Goal: Information Seeking & Learning: Learn about a topic

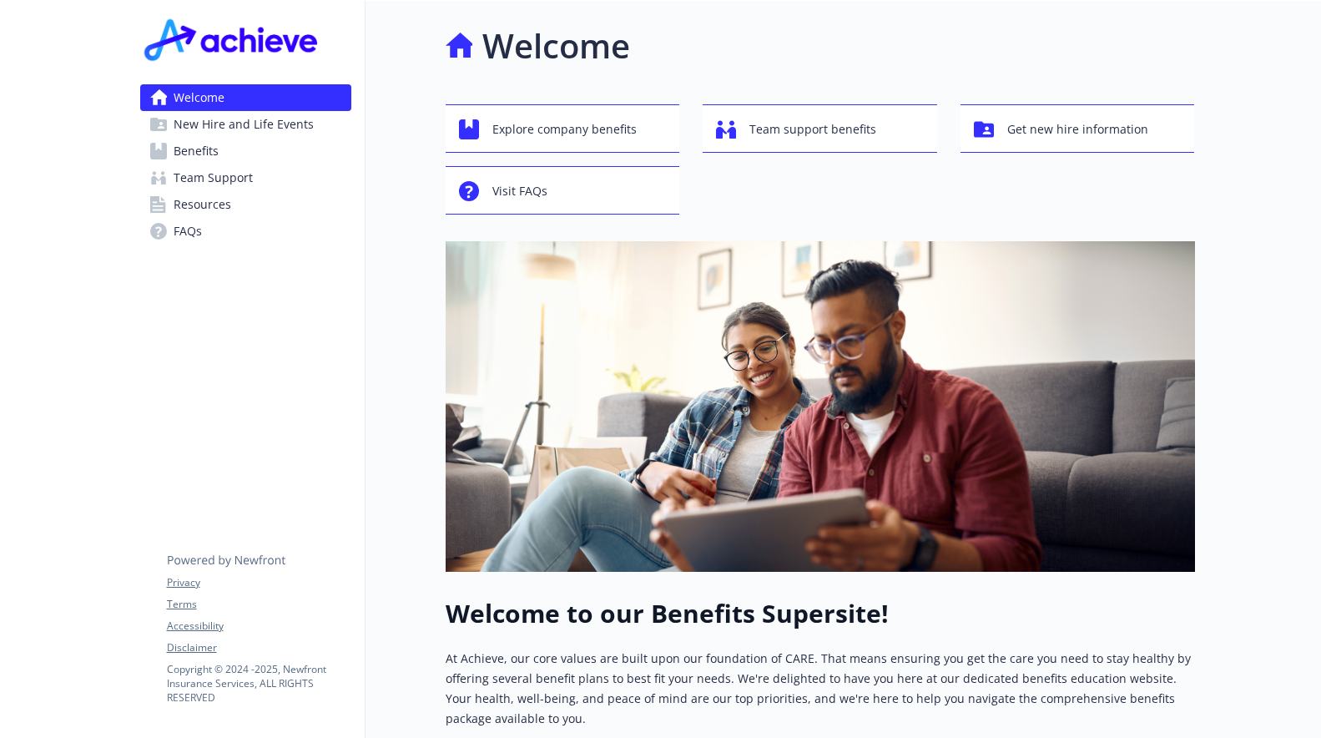
click at [198, 158] on span "Benefits" at bounding box center [196, 151] width 45 height 27
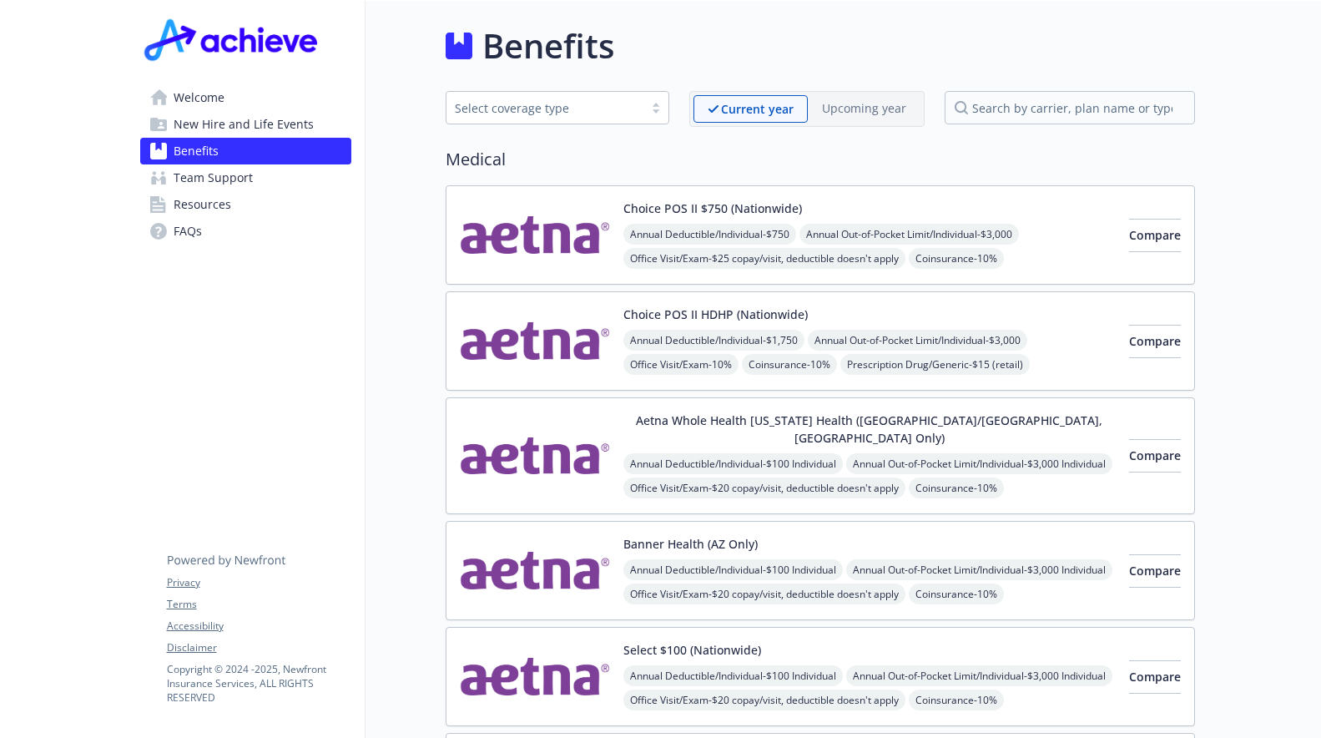
click at [213, 187] on span "Team Support" at bounding box center [213, 177] width 79 height 27
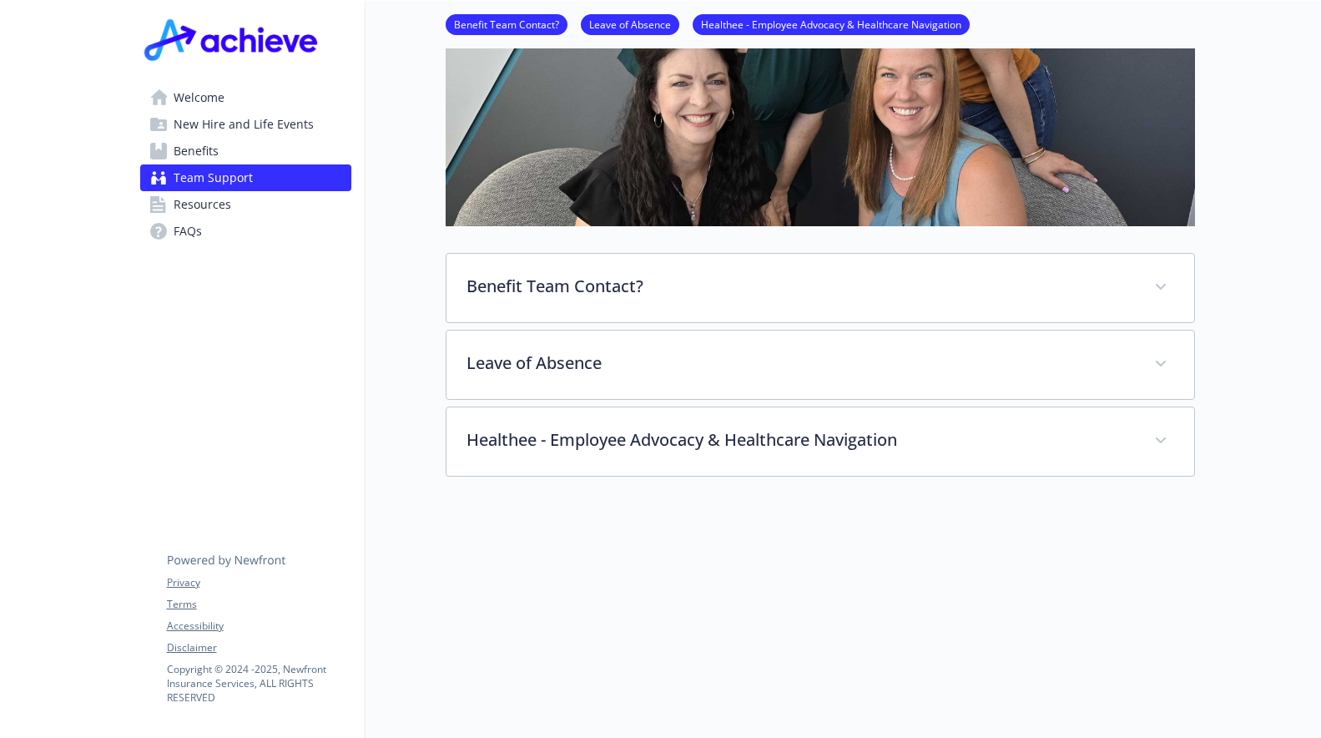
scroll to position [414, 0]
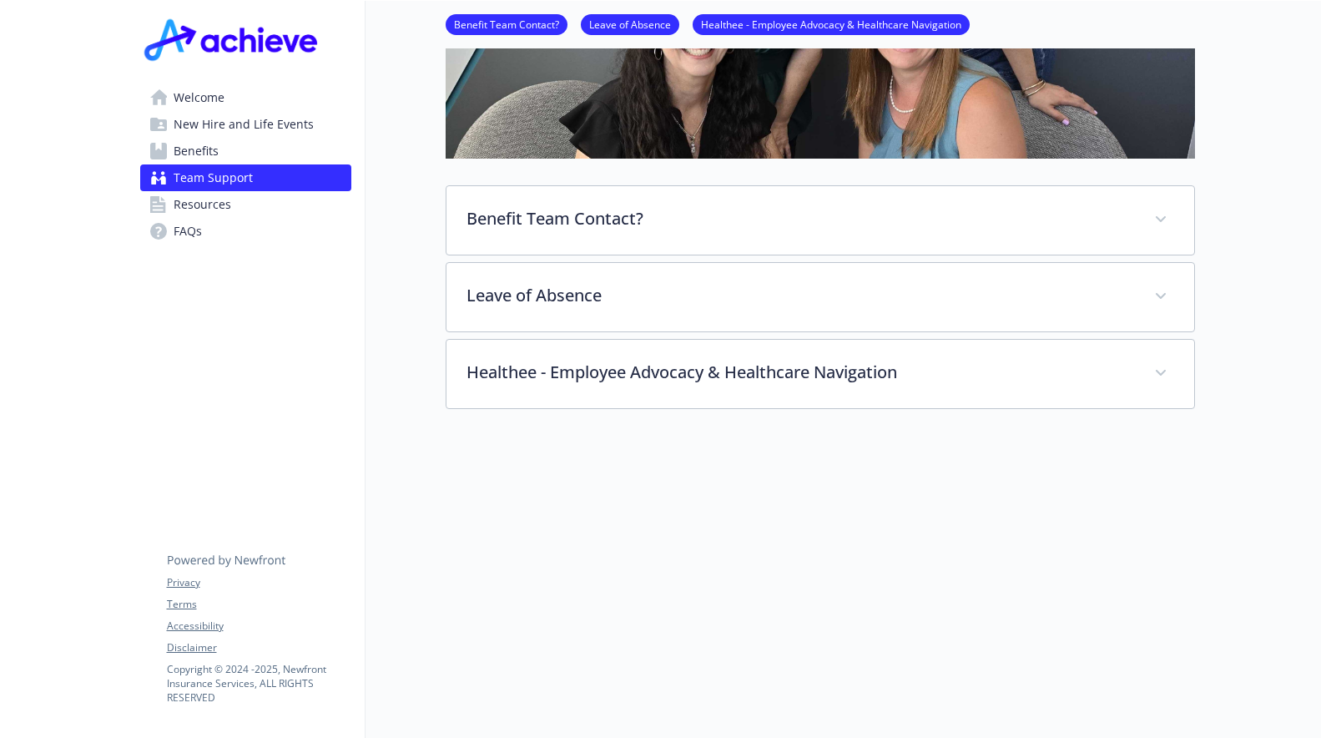
click at [220, 211] on span "Resources" at bounding box center [203, 204] width 58 height 27
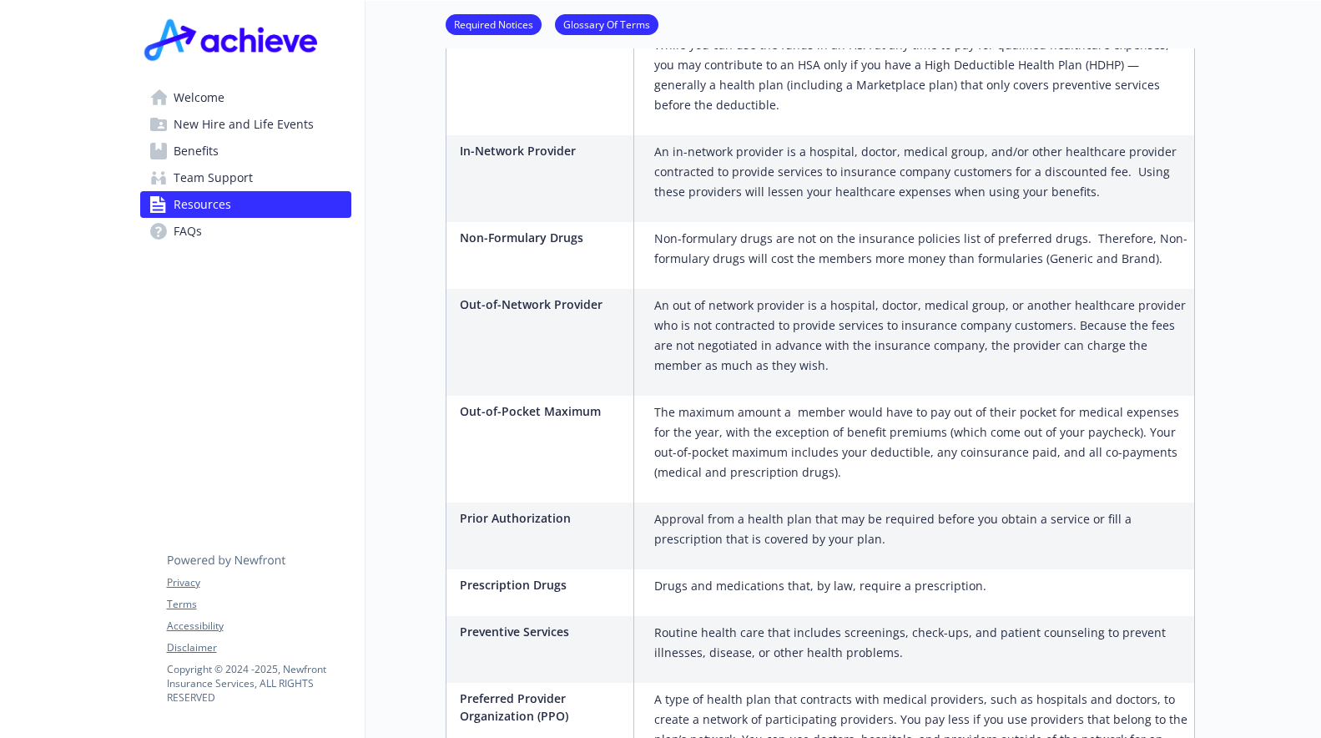
scroll to position [1836, 0]
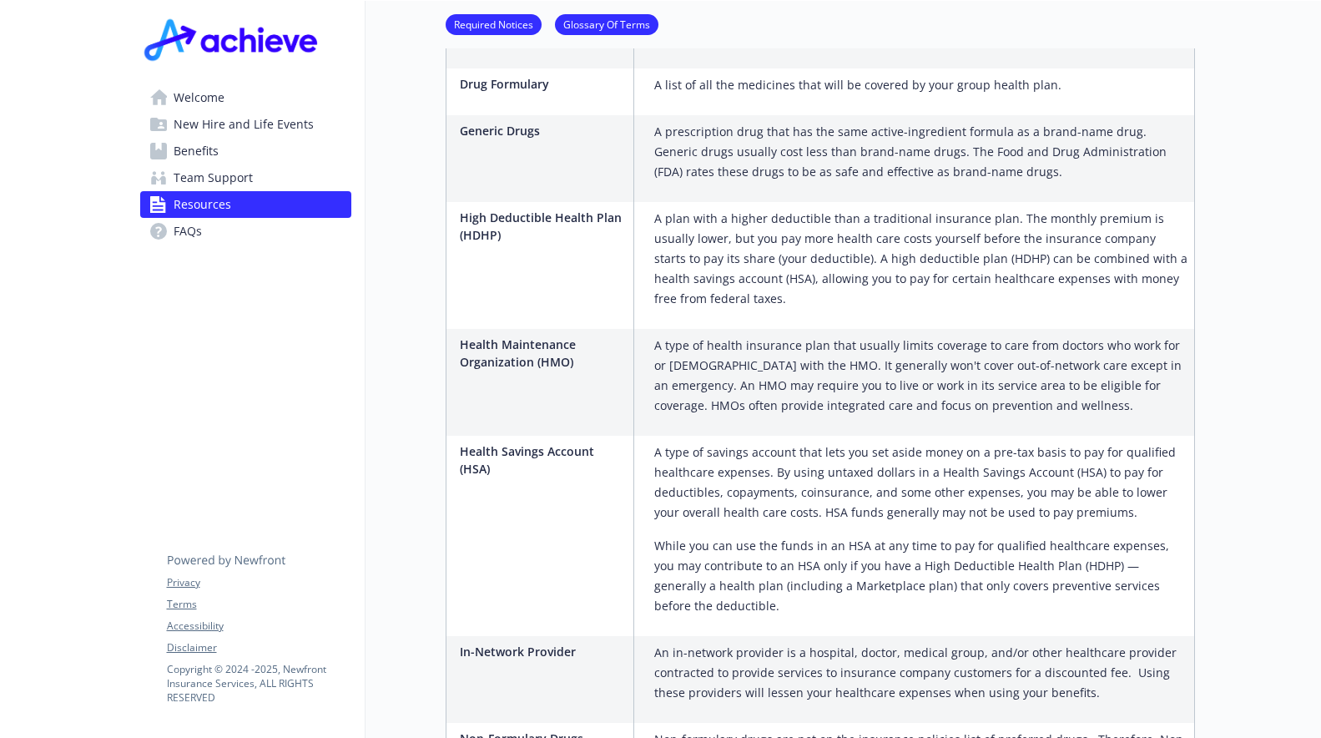
click at [212, 185] on span "Team Support" at bounding box center [213, 177] width 79 height 27
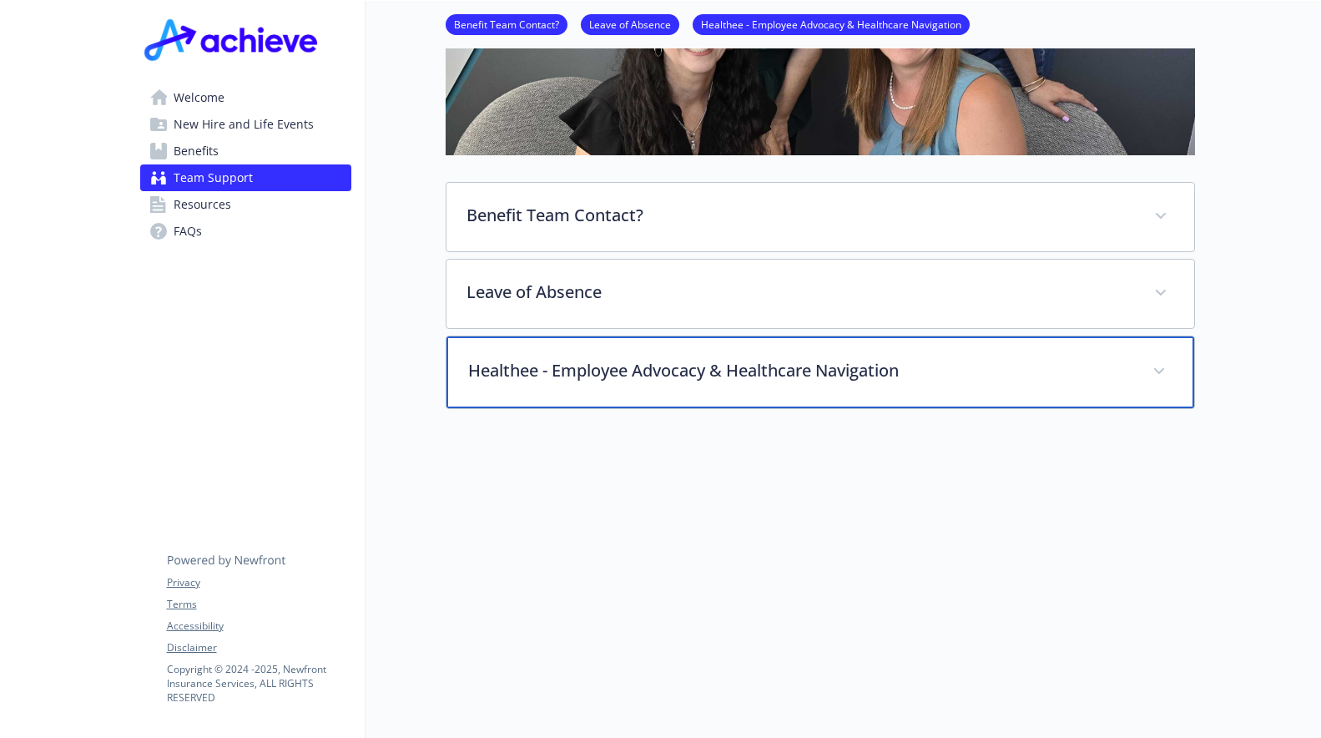
click at [670, 378] on div "Healthee - Employee Advocacy & Healthcare Navigation" at bounding box center [820, 372] width 748 height 72
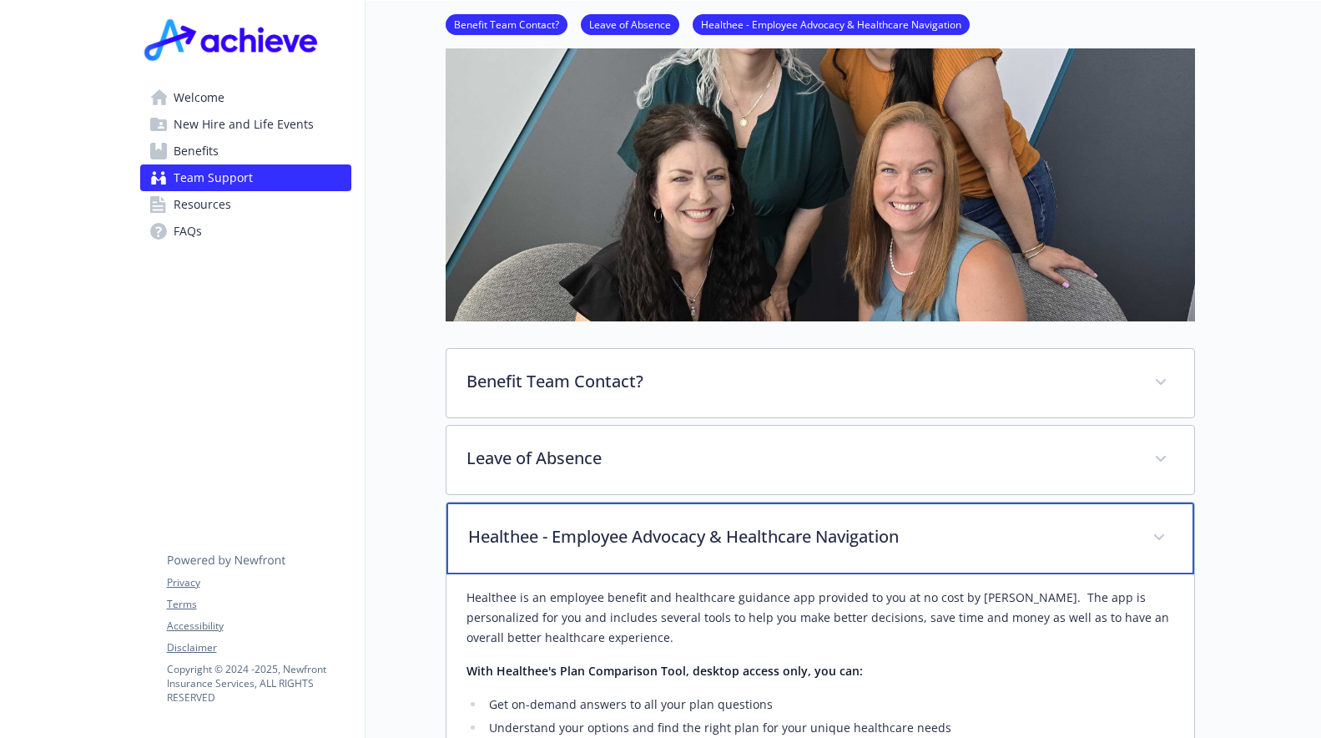
scroll to position [0, 0]
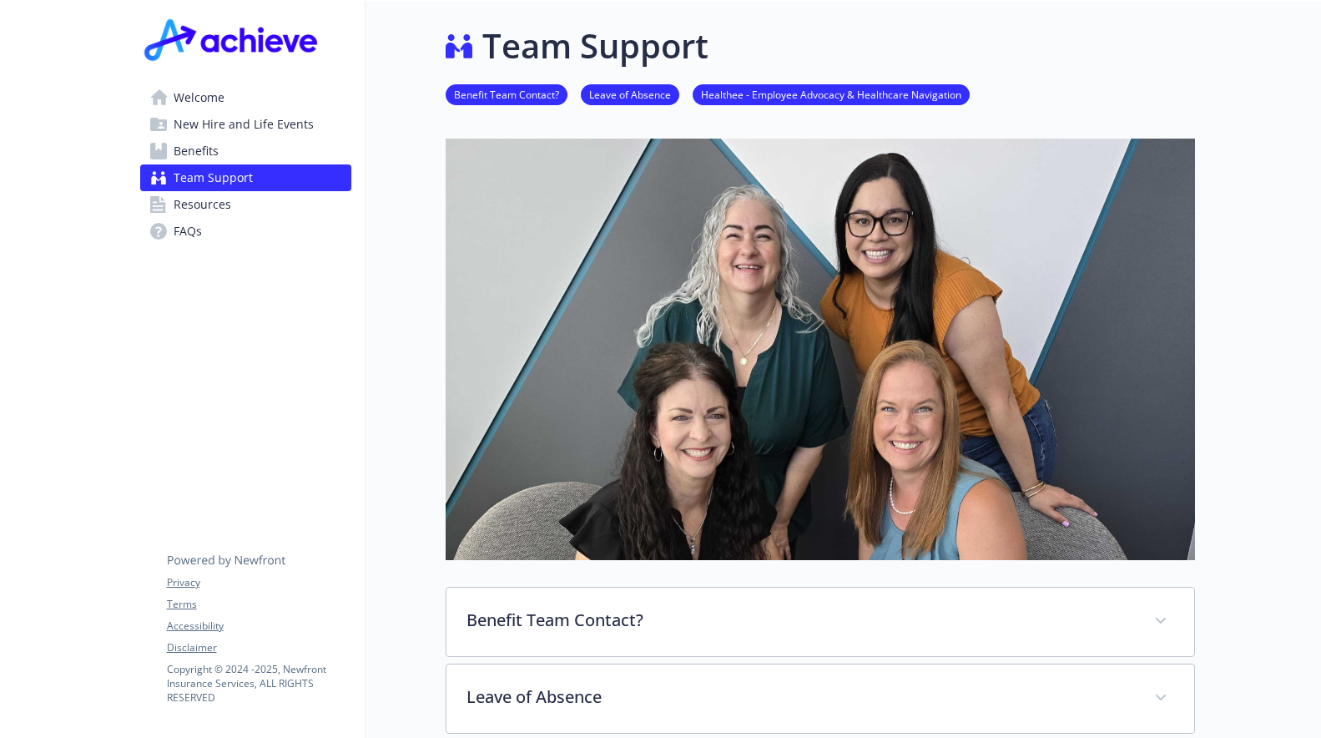
click at [211, 101] on span "Welcome" at bounding box center [199, 97] width 51 height 27
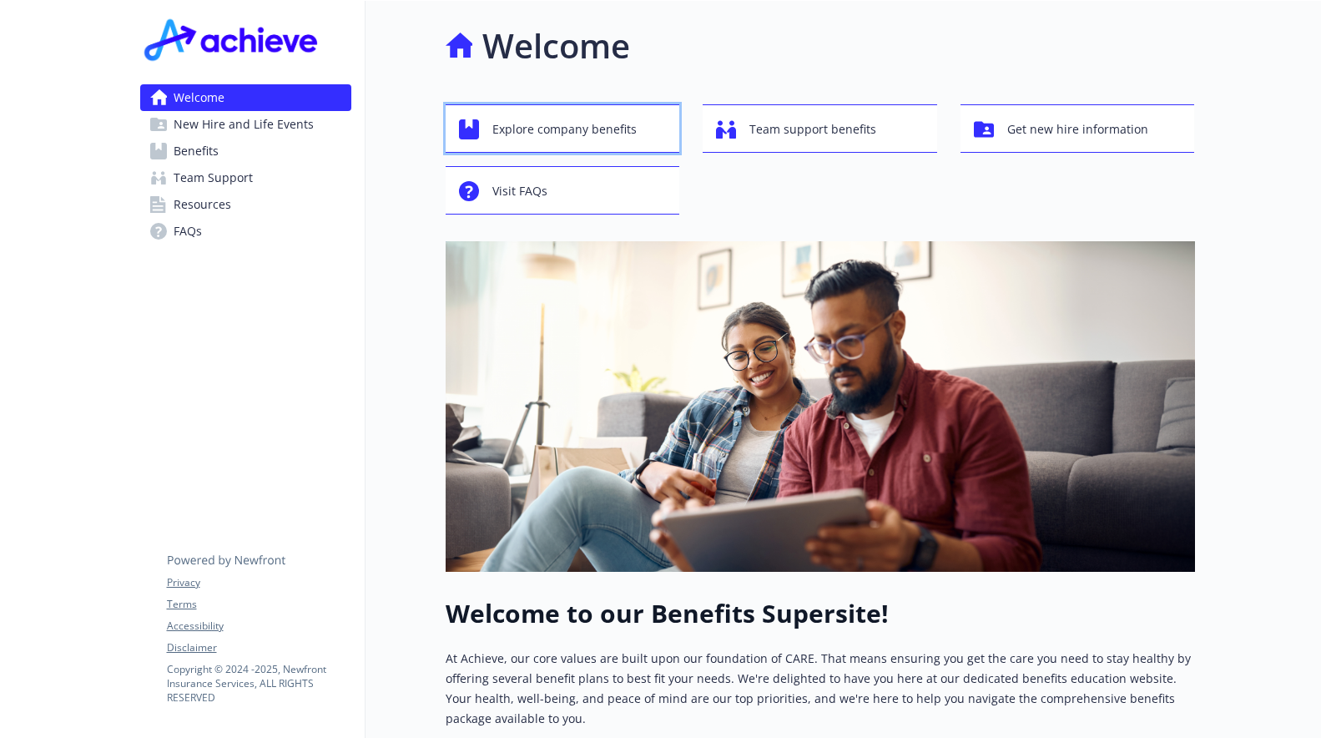
click at [552, 136] on span "Explore company benefits" at bounding box center [564, 129] width 144 height 32
click at [640, 189] on div "Visit FAQs" at bounding box center [565, 191] width 213 height 32
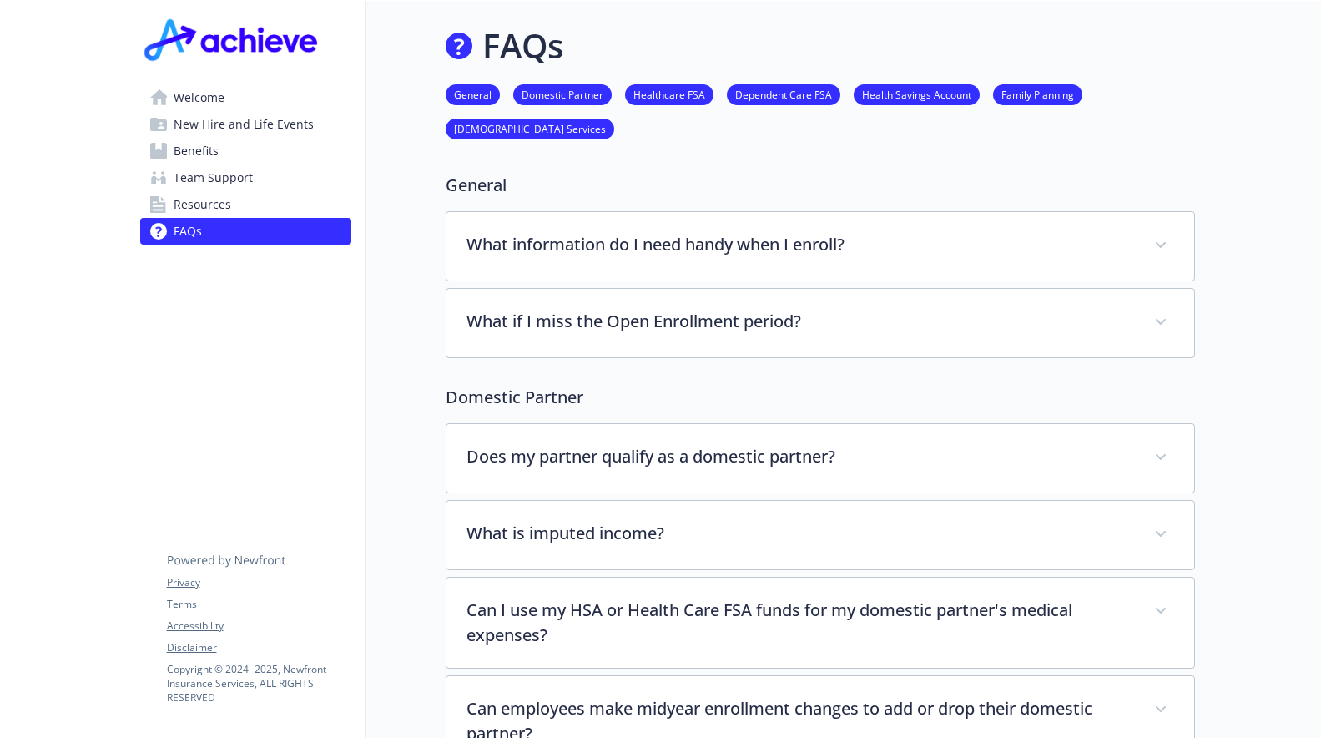
click at [211, 103] on span "Welcome" at bounding box center [199, 97] width 51 height 27
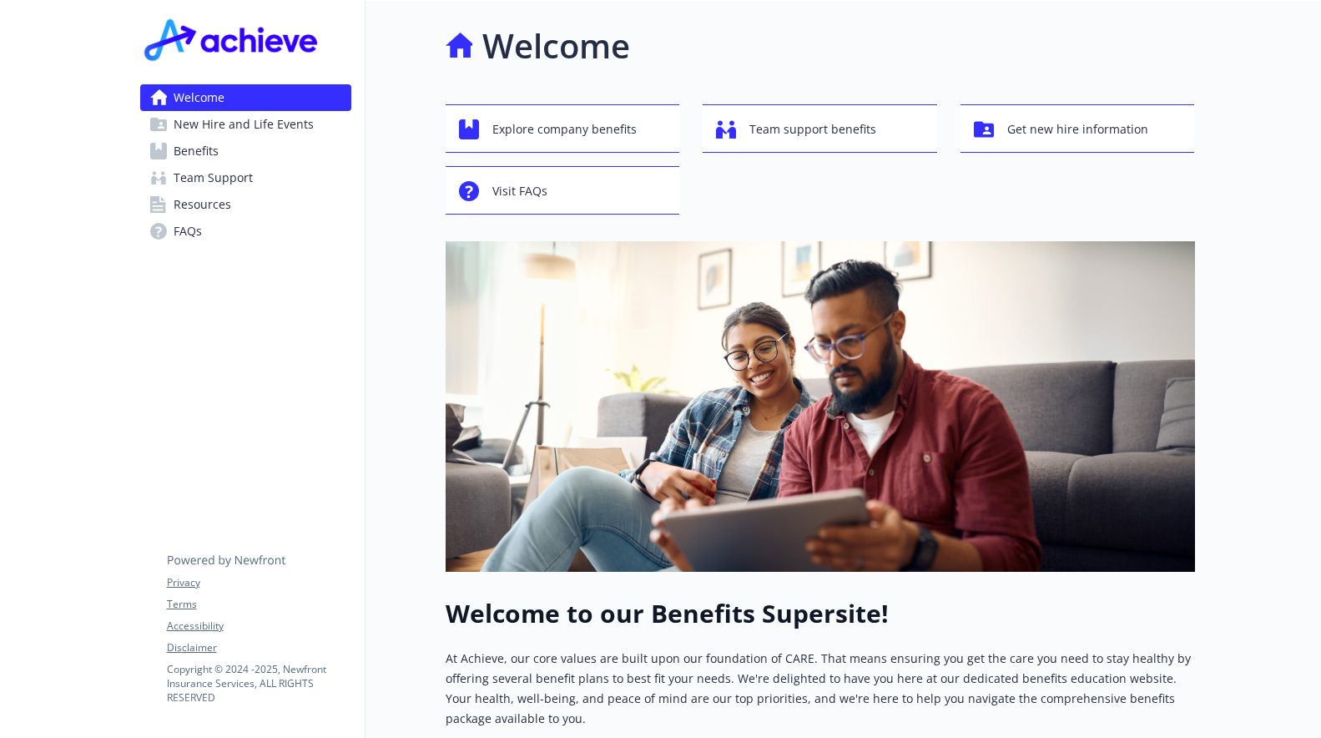
scroll to position [466, 0]
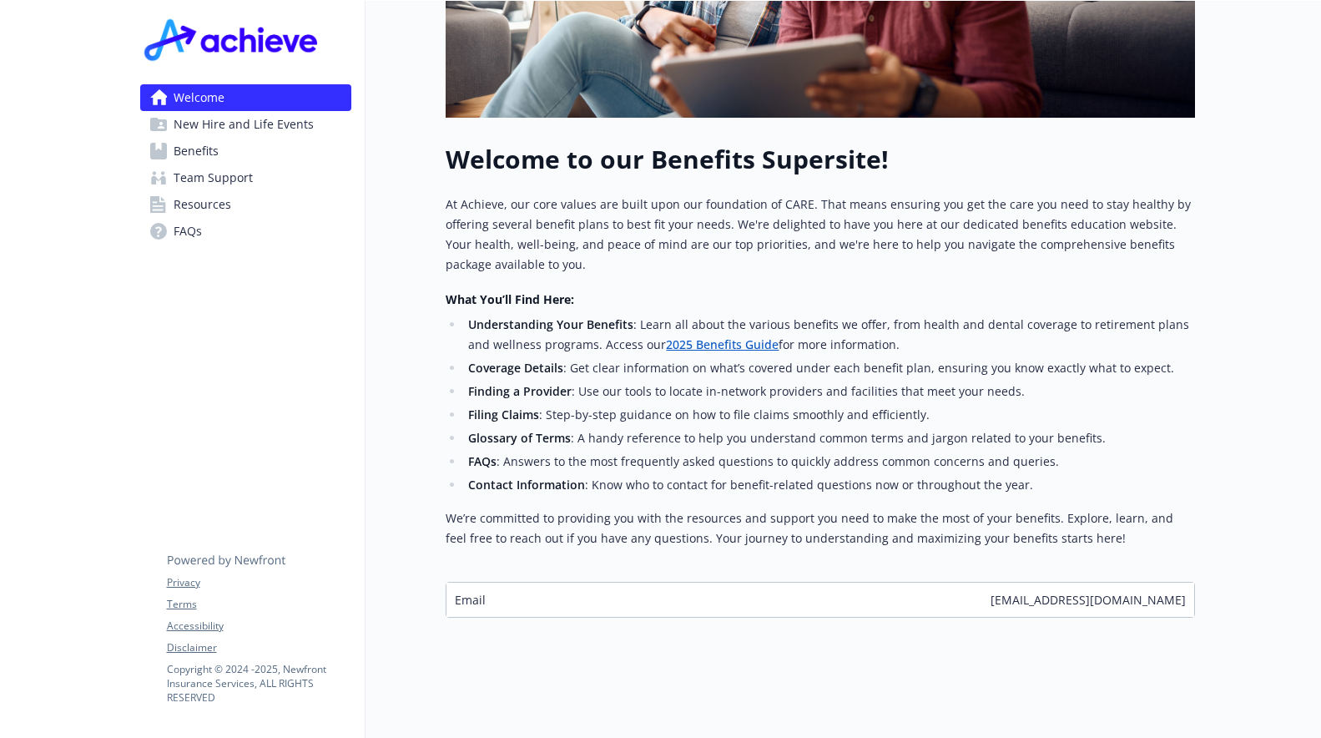
click at [720, 336] on link "2025 Benefits Guide" at bounding box center [722, 344] width 113 height 16
